Goal: Go to known website: Go to known website

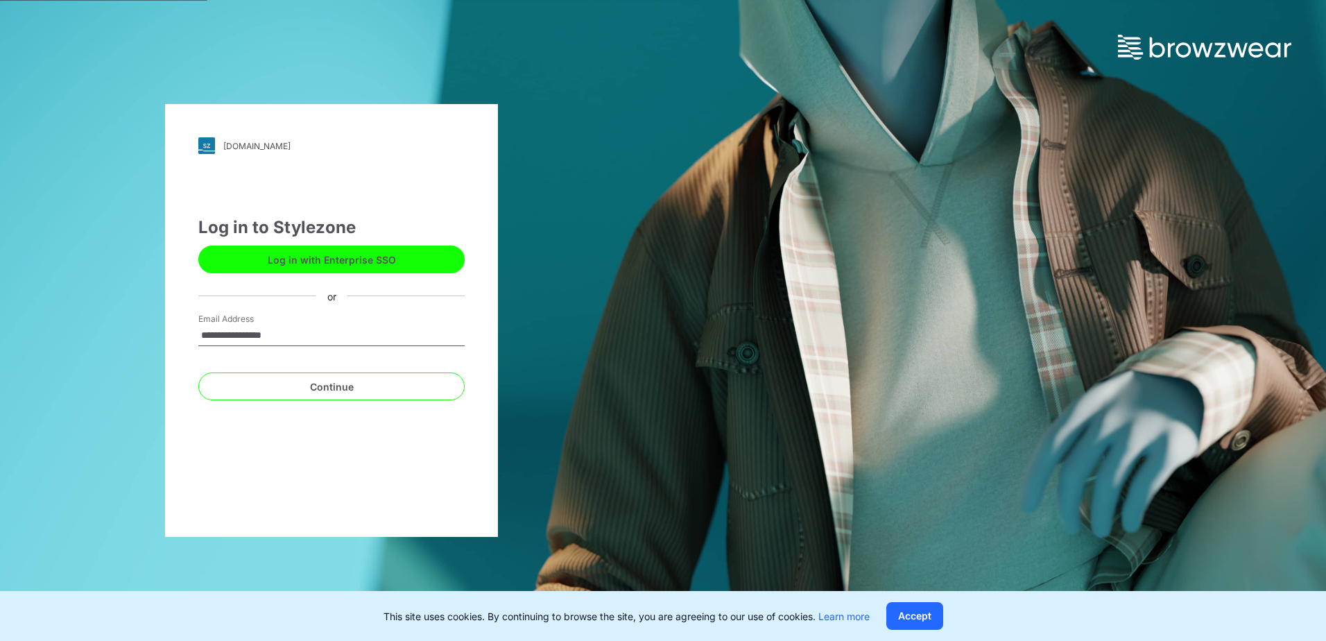
click at [389, 257] on button "Log in with Enterprise SSO" at bounding box center [331, 259] width 266 height 28
